Goal: Transaction & Acquisition: Purchase product/service

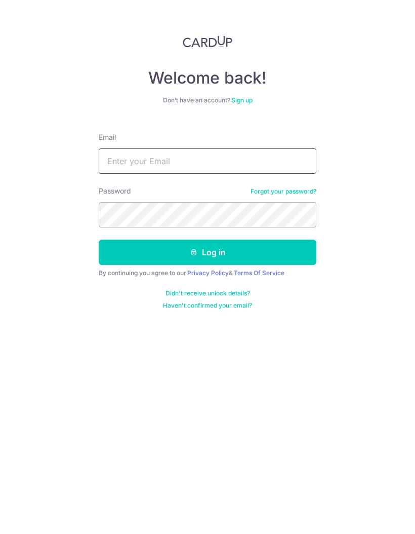
type input "[EMAIL_ADDRESS][DOMAIN_NAME]"
click at [208, 252] on button "Log in" at bounding box center [208, 251] width 218 height 25
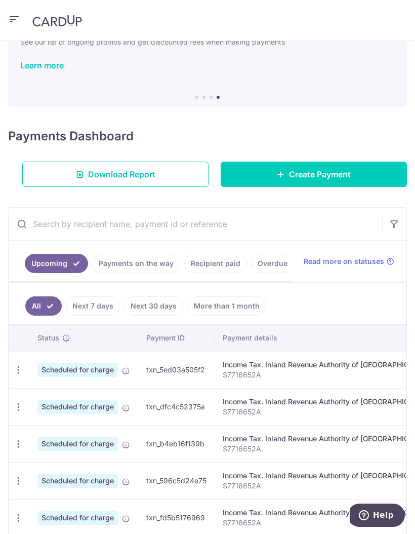
scroll to position [60, 0]
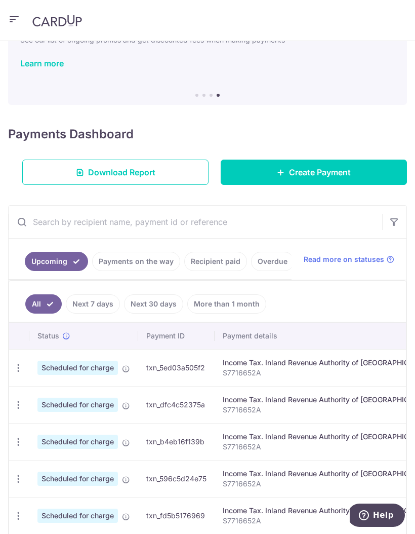
click at [21, 363] on icon "button" at bounding box center [18, 368] width 11 height 11
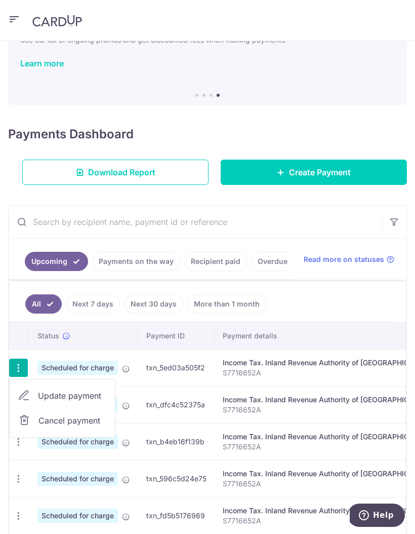
click at [96, 388] on link "Update payment" at bounding box center [62, 395] width 105 height 24
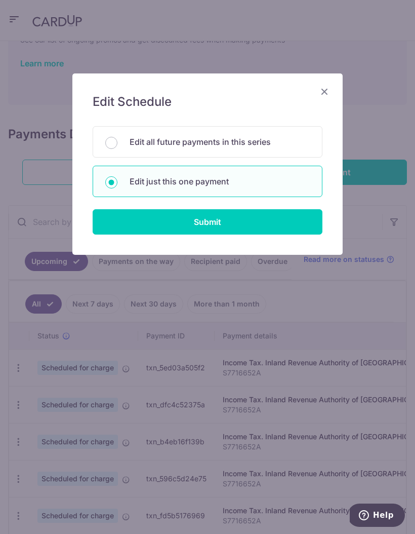
click at [281, 142] on p "Edit all future payments in this series" at bounding box center [220, 142] width 180 height 12
click at [117, 142] on input "Edit all future payments in this series" at bounding box center [111, 143] width 12 height 12
radio input "true"
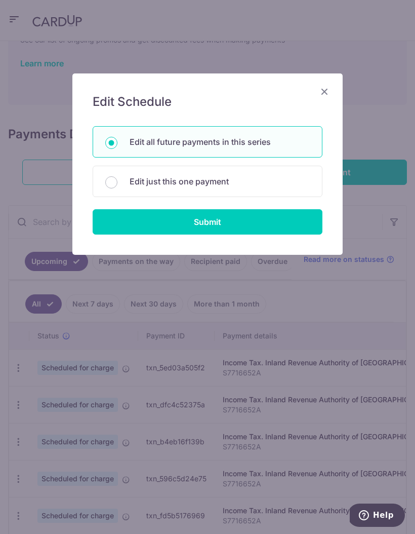
click at [272, 215] on input "Submit" at bounding box center [208, 221] width 230 height 25
radio input "true"
type input "1,000.00"
type input "S7716652A"
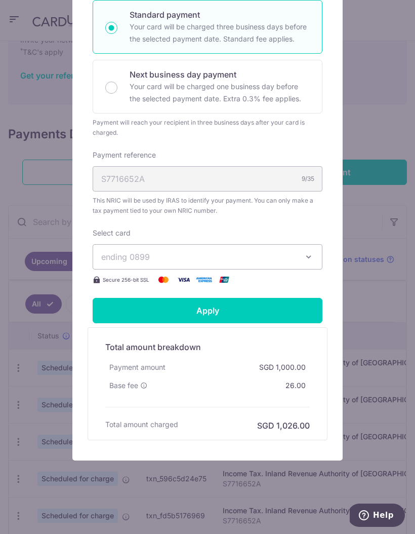
scroll to position [222, 0]
click at [298, 257] on button "ending 0899" at bounding box center [208, 256] width 230 height 25
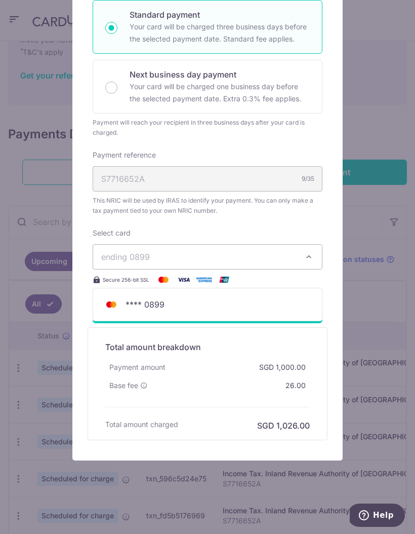
click at [365, 214] on div "Edit payment By clicking apply, you will make changes to all 6 payments to Inla…" at bounding box center [207, 267] width 415 height 534
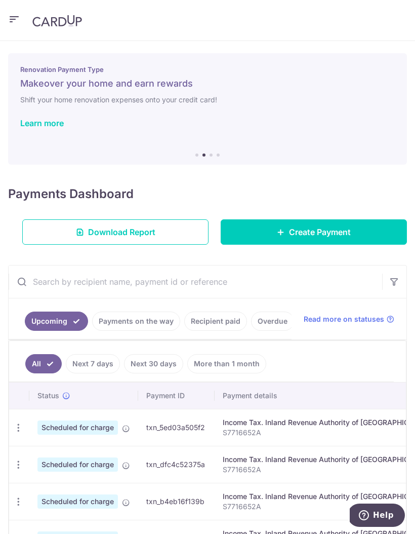
scroll to position [0, 0]
click at [13, 10] on header at bounding box center [207, 20] width 415 height 41
click at [14, 17] on icon "button" at bounding box center [14, 19] width 12 height 13
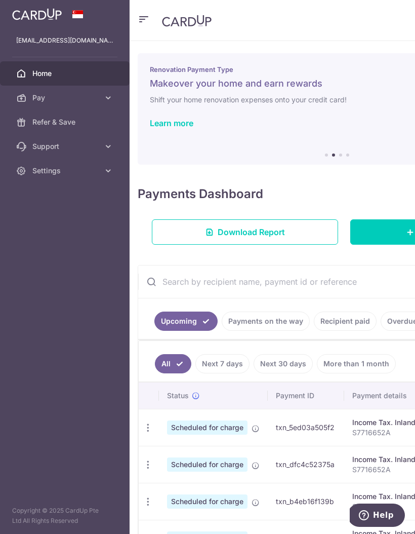
click at [106, 95] on icon at bounding box center [108, 98] width 10 height 10
click at [101, 120] on link "Payments" at bounding box center [65, 122] width 130 height 24
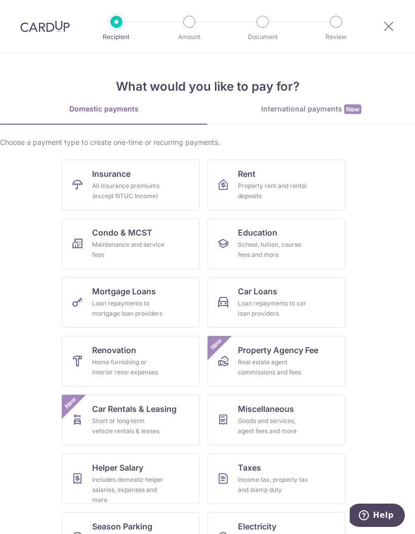
click at [253, 481] on div "Income tax, property tax and stamp duty" at bounding box center [274, 484] width 73 height 20
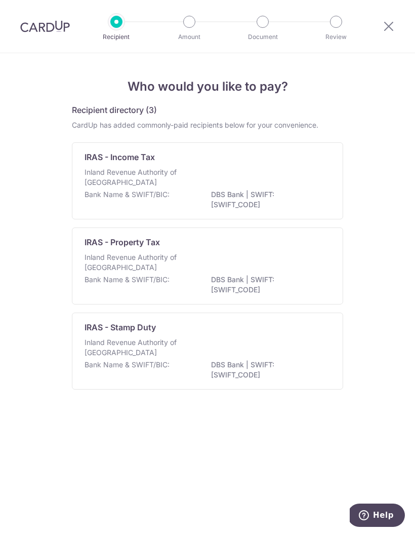
click at [145, 180] on p "Inland Revenue Authority of Singapore" at bounding box center [138, 177] width 107 height 20
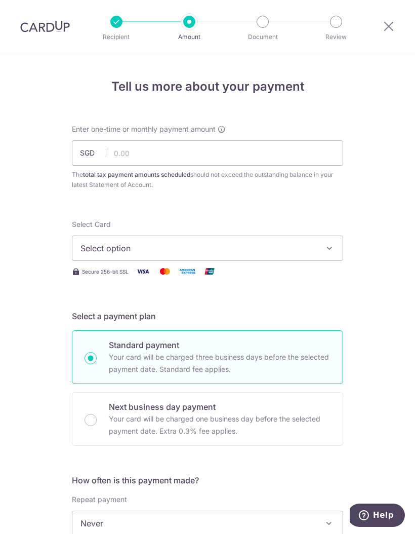
click at [305, 251] on span "Select option" at bounding box center [199, 248] width 236 height 12
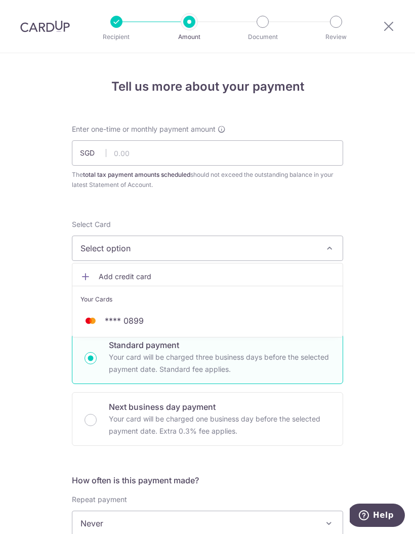
click at [246, 319] on span "**** 0899" at bounding box center [208, 320] width 254 height 12
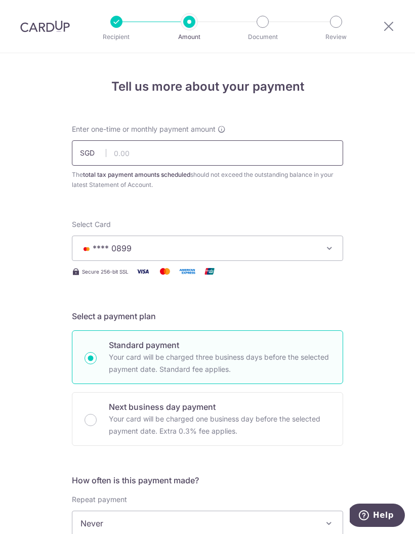
click at [256, 158] on input "text" at bounding box center [207, 152] width 271 height 25
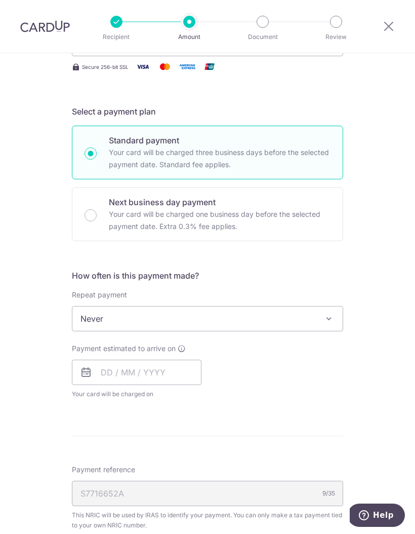
scroll to position [205, 0]
click at [325, 323] on span at bounding box center [329, 318] width 12 height 12
type input "1,000.00"
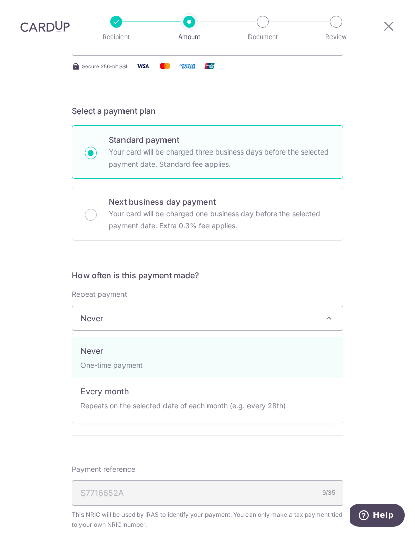
select select "3"
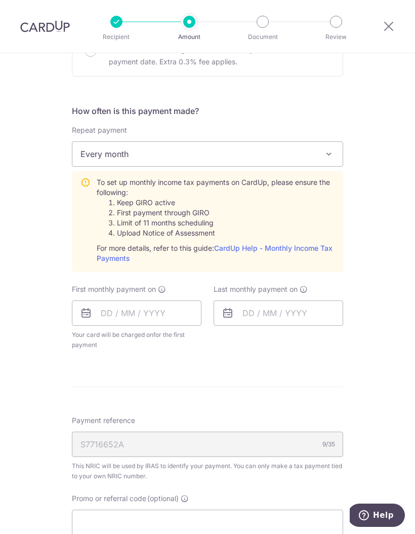
scroll to position [394, 0]
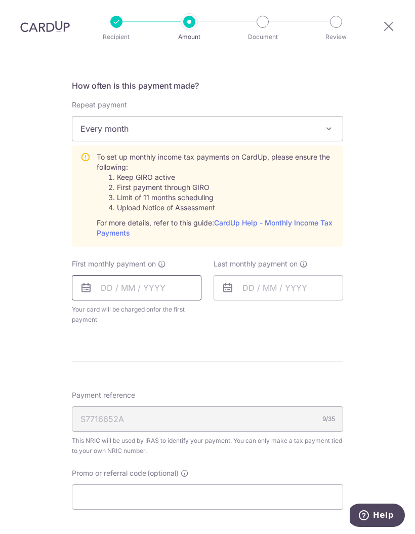
click at [170, 290] on input "text" at bounding box center [137, 287] width 130 height 25
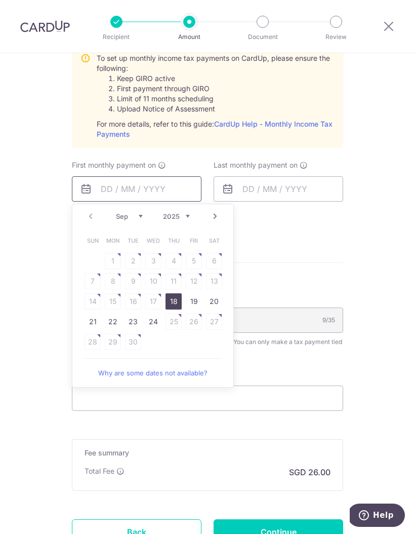
scroll to position [494, 0]
click at [213, 217] on link "Next" at bounding box center [215, 216] width 12 height 12
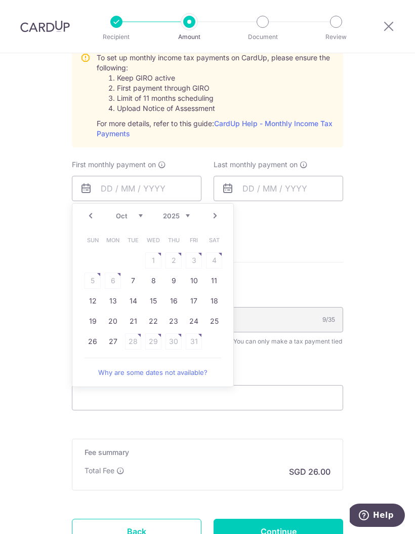
click at [111, 298] on link "13" at bounding box center [113, 301] width 16 height 16
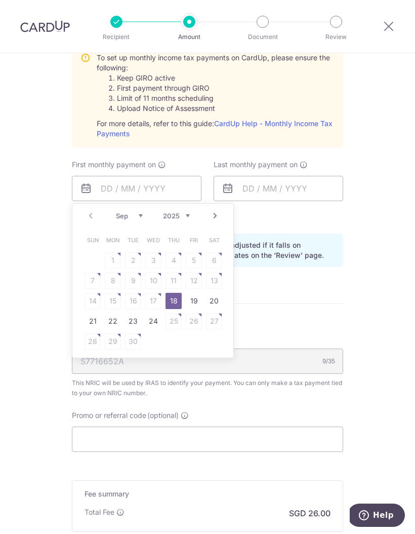
type input "13/10/2025"
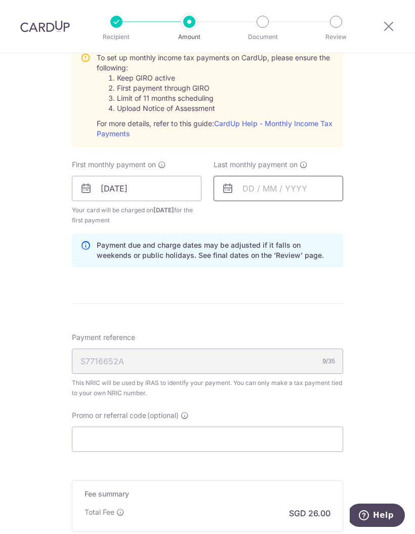
click at [280, 188] on input "text" at bounding box center [279, 188] width 130 height 25
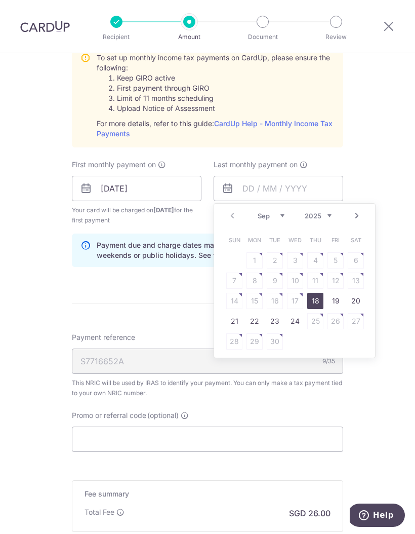
click at [355, 214] on link "Next" at bounding box center [357, 216] width 12 height 12
click at [357, 218] on link "Next" at bounding box center [357, 216] width 12 height 12
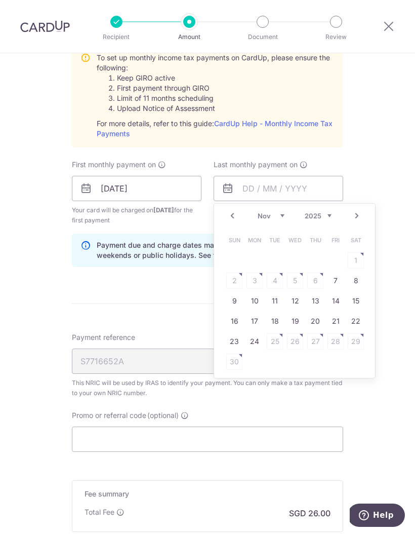
click at [359, 217] on link "Next" at bounding box center [357, 216] width 12 height 12
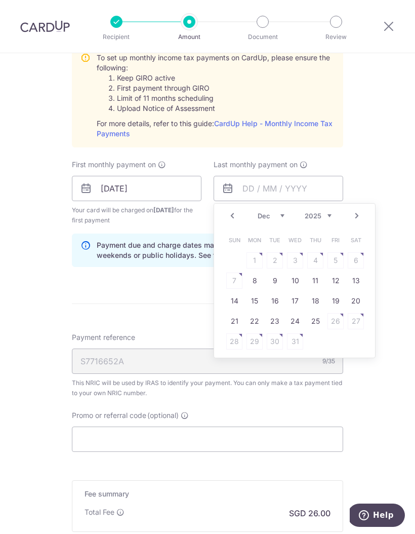
click at [257, 300] on link "15" at bounding box center [255, 301] width 16 height 16
type input "[DATE]"
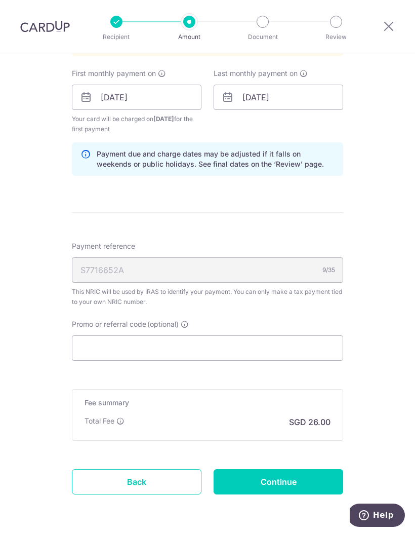
scroll to position [584, 0]
click at [178, 344] on input "Promo or referral code (optional)" at bounding box center [207, 348] width 271 height 25
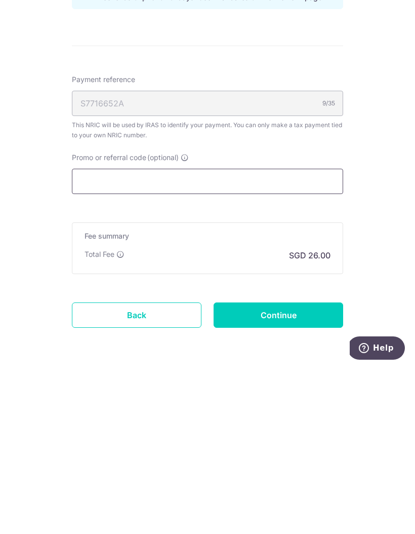
click at [137, 336] on input "Promo or referral code (optional)" at bounding box center [207, 348] width 271 height 25
paste input "VTAX25R"
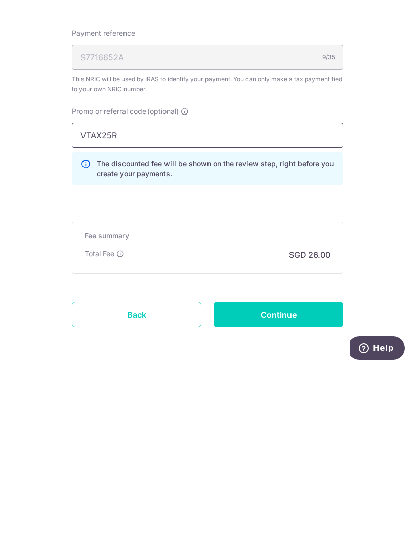
scroll to position [630, 0]
type input "VTAX25R"
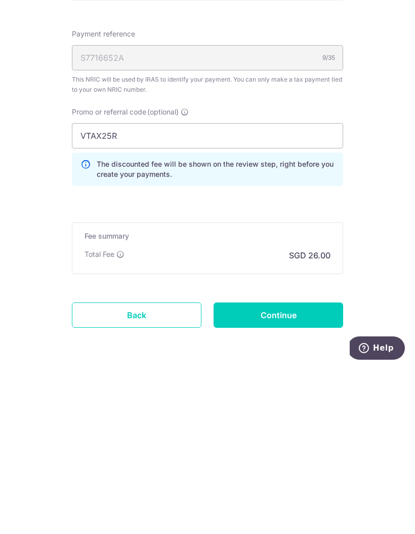
click at [312, 469] on input "Continue" at bounding box center [279, 481] width 130 height 25
type input "Create Schedule"
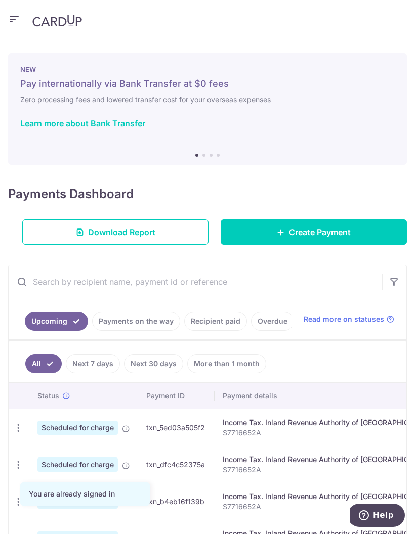
click at [16, 24] on icon "button" at bounding box center [14, 19] width 12 height 13
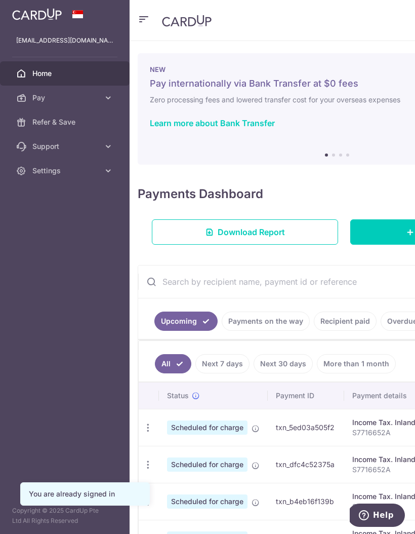
click at [105, 93] on icon at bounding box center [108, 98] width 10 height 10
click at [78, 174] on span "Cards" at bounding box center [65, 171] width 67 height 10
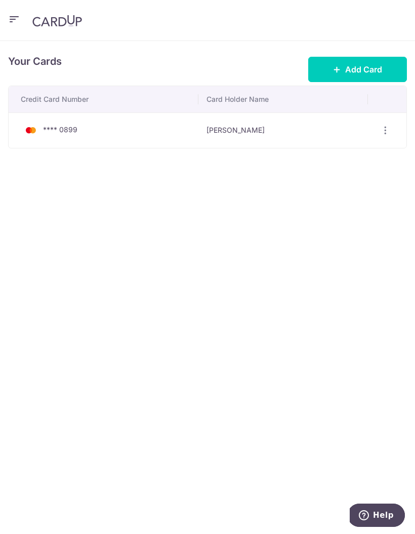
click at [372, 70] on span "Add Card" at bounding box center [363, 69] width 37 height 12
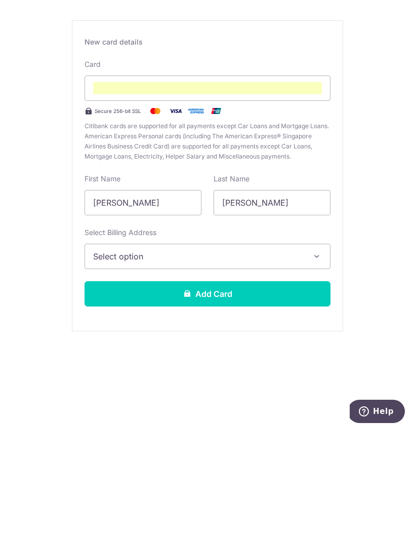
click at [305, 347] on button "Select option" at bounding box center [208, 359] width 246 height 25
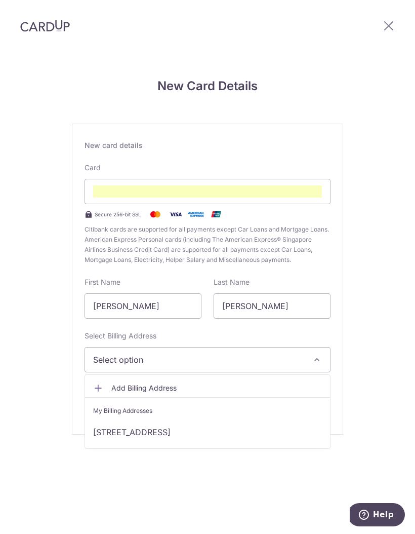
click at [238, 432] on link "[STREET_ADDRESS]" at bounding box center [207, 432] width 245 height 24
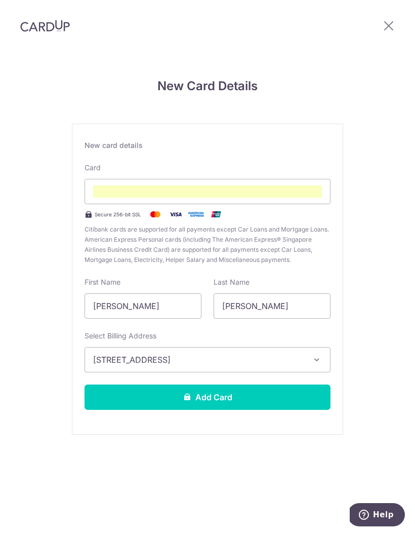
click at [273, 403] on button "Add Card" at bounding box center [208, 397] width 246 height 25
click at [292, 397] on button "Add Card" at bounding box center [208, 397] width 246 height 25
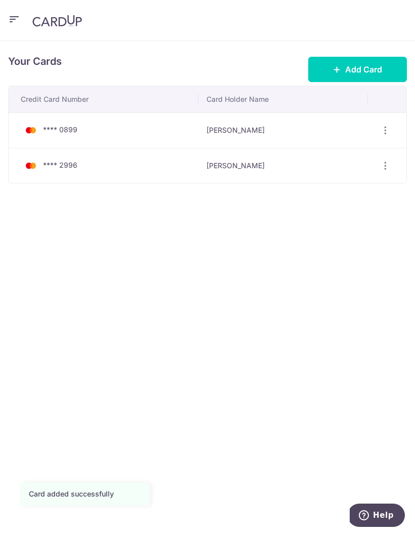
click at [17, 18] on icon "button" at bounding box center [14, 19] width 12 height 13
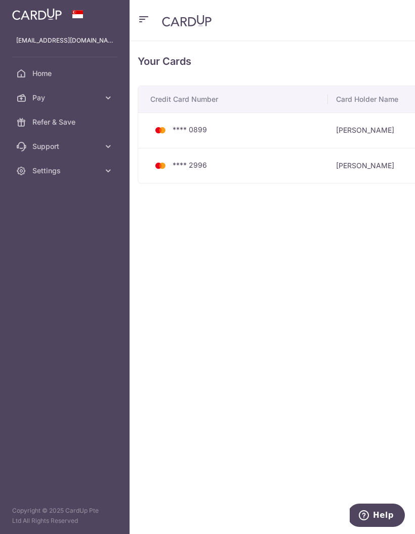
click at [98, 103] on link "Pay" at bounding box center [65, 98] width 130 height 24
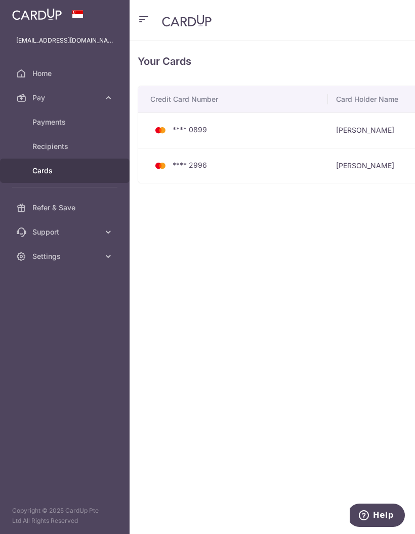
click at [88, 127] on link "Payments" at bounding box center [65, 122] width 130 height 24
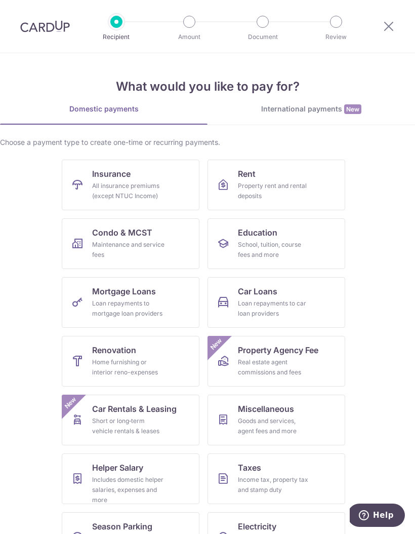
click at [385, 28] on icon at bounding box center [389, 26] width 12 height 13
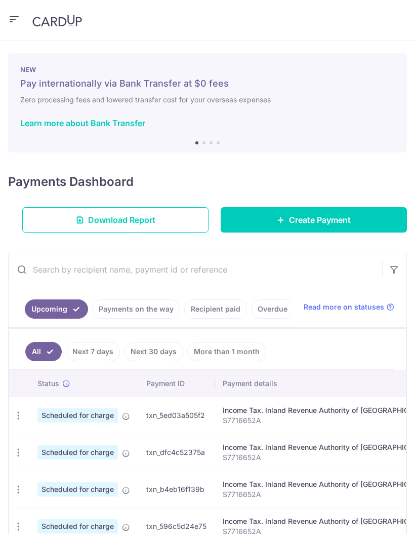
click at [389, 29] on header at bounding box center [207, 20] width 415 height 41
click at [17, 27] on button "button" at bounding box center [14, 20] width 12 height 16
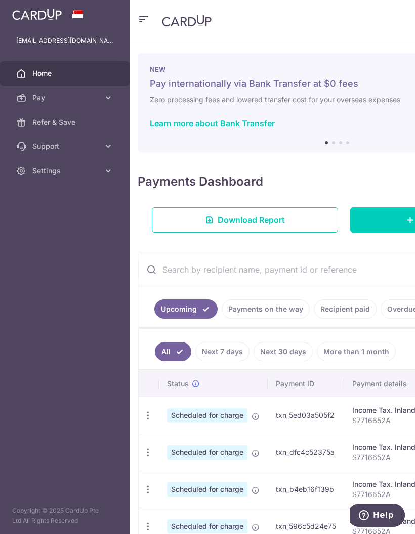
click at [101, 148] on link "Support" at bounding box center [65, 146] width 130 height 24
click at [103, 96] on link "Pay" at bounding box center [65, 98] width 130 height 24
click at [77, 74] on span "Home" at bounding box center [65, 73] width 67 height 10
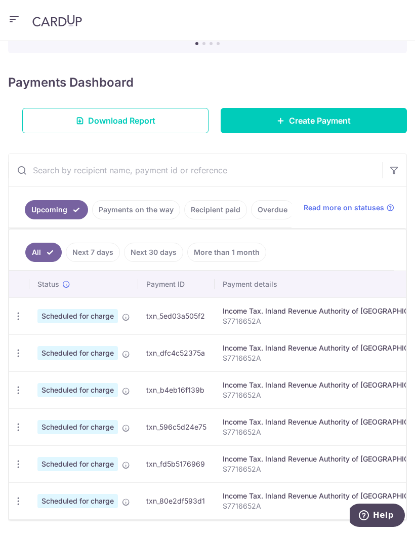
scroll to position [109, 0]
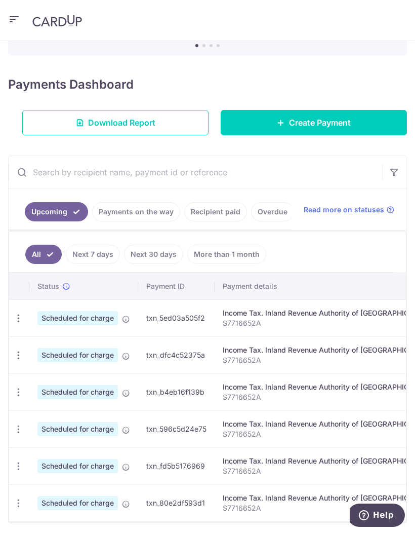
click at [20, 318] on icon "button" at bounding box center [18, 318] width 11 height 11
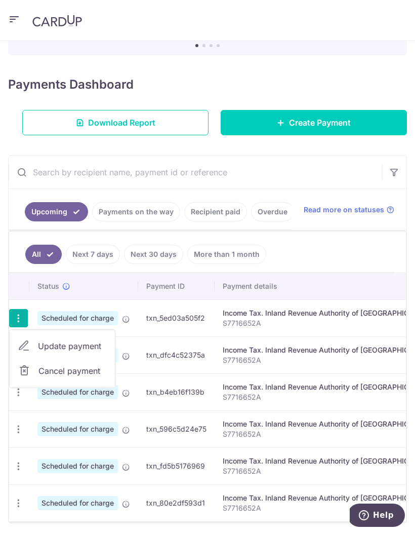
click at [90, 348] on span "Update payment" at bounding box center [72, 346] width 69 height 12
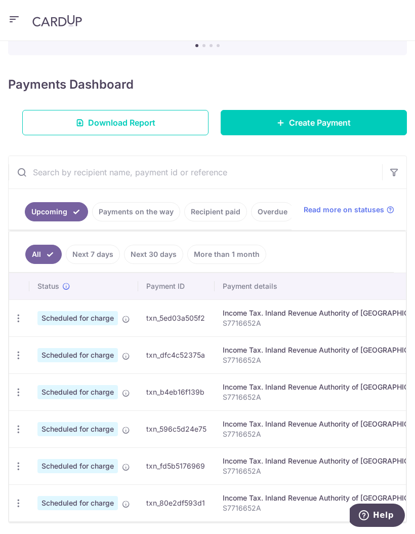
radio input "true"
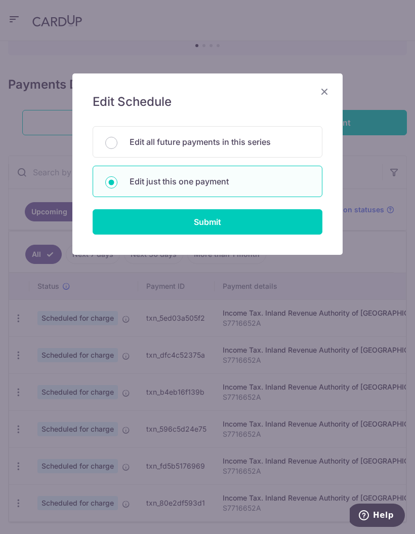
click at [266, 141] on p "Edit all future payments in this series" at bounding box center [220, 142] width 180 height 12
click at [117, 141] on input "Edit all future payments in this series" at bounding box center [111, 143] width 12 height 12
radio input "true"
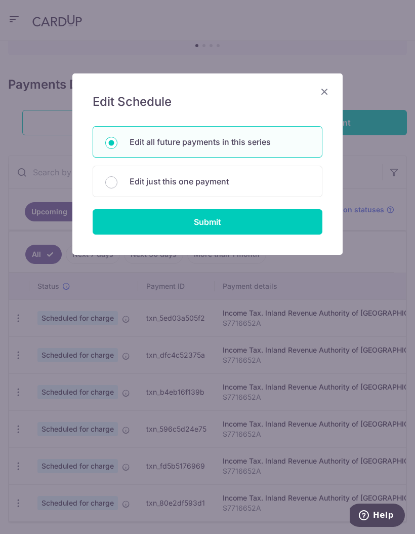
click at [257, 227] on input "Submit" at bounding box center [208, 221] width 230 height 25
radio input "true"
type input "1,000.00"
type input "S7716652A"
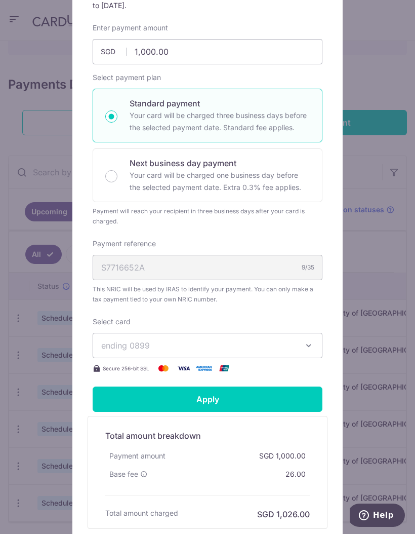
scroll to position [144, 0]
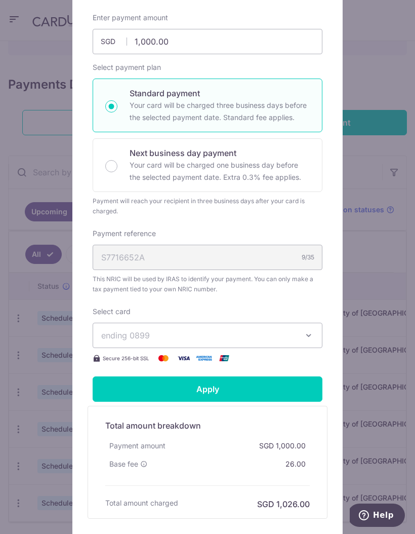
click at [304, 337] on icon "button" at bounding box center [309, 335] width 10 height 10
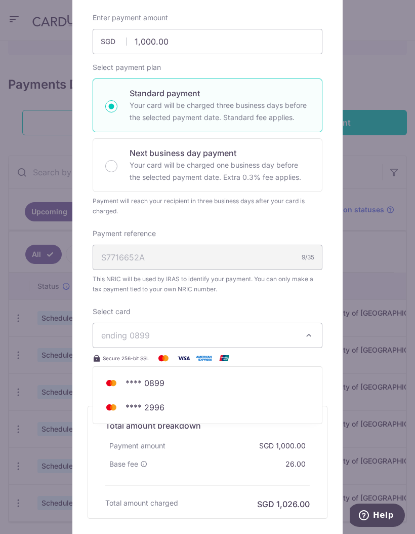
click at [173, 405] on span "**** 2996" at bounding box center [207, 407] width 213 height 12
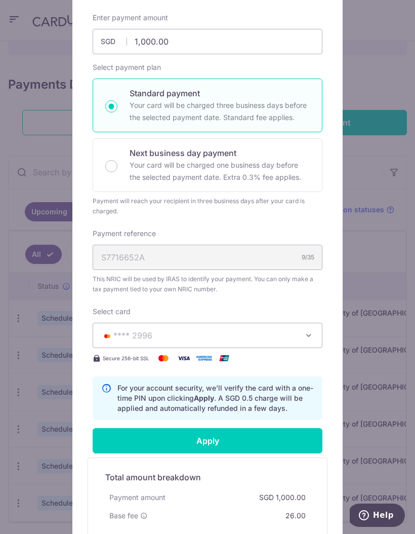
click at [287, 443] on input "Apply" at bounding box center [208, 440] width 230 height 25
type input "Successfully Applied"
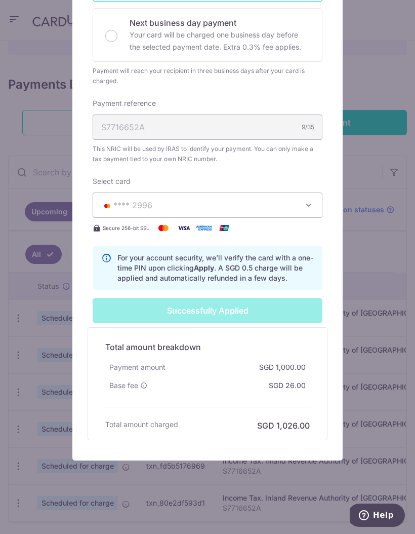
scroll to position [309, 0]
click at [378, 263] on div "Edit payment By clicking apply, you will make changes to all 6 payments to Inla…" at bounding box center [207, 267] width 415 height 534
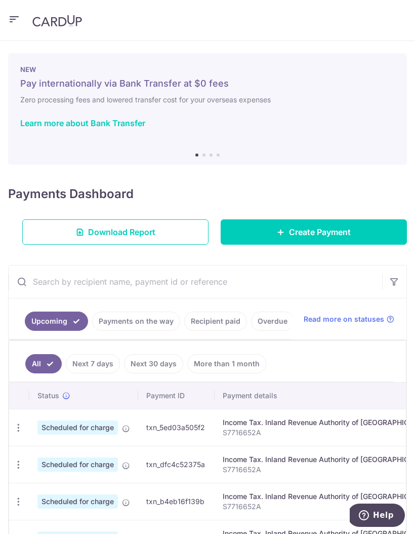
click at [19, 430] on icon "button" at bounding box center [18, 427] width 11 height 11
click at [81, 455] on span "Update payment" at bounding box center [72, 455] width 69 height 12
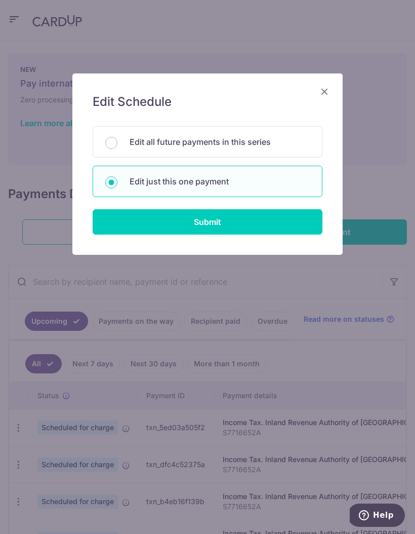
click at [324, 92] on icon "Close" at bounding box center [324, 91] width 12 height 13
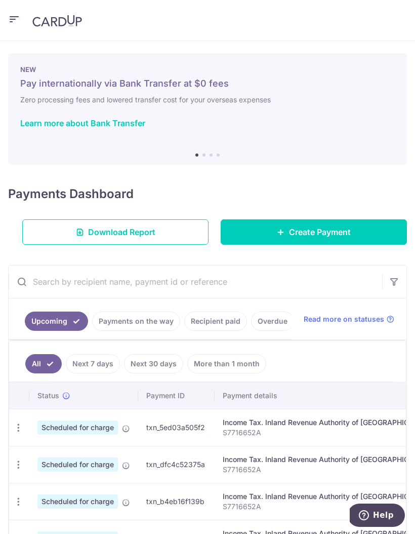
click at [13, 432] on icon "button" at bounding box center [18, 427] width 11 height 11
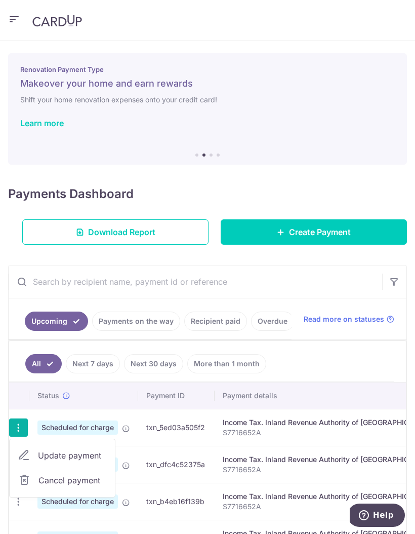
click at [82, 457] on span "Update payment" at bounding box center [72, 455] width 69 height 12
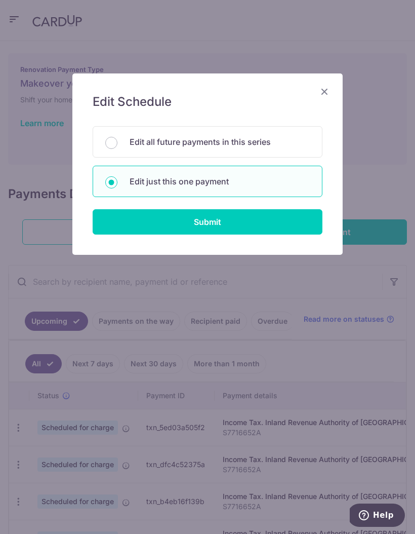
click at [265, 222] on input "Submit" at bounding box center [208, 221] width 230 height 25
radio input "true"
type input "1,000.00"
type input "[DATE]"
type input "S7716652A"
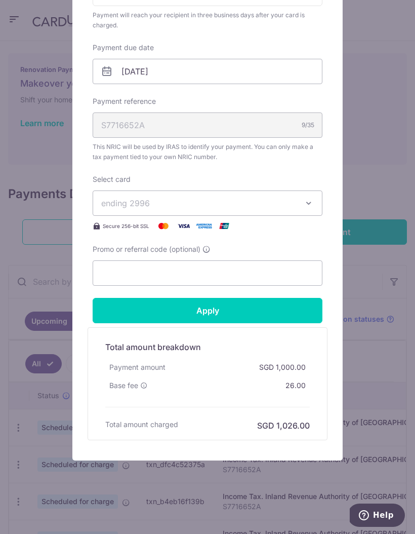
scroll to position [287, 0]
